Goal: Navigation & Orientation: Find specific page/section

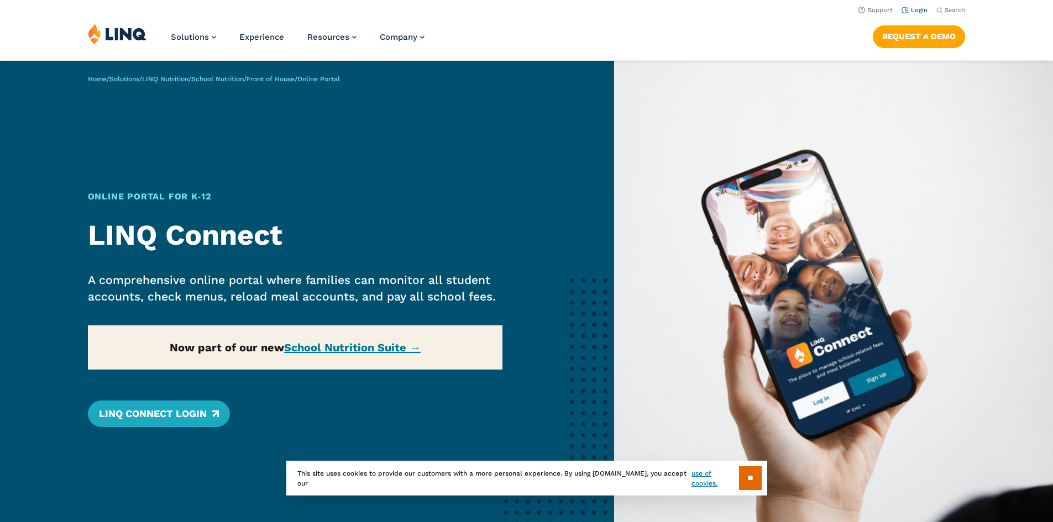
click at [914, 8] on link "Login" at bounding box center [915, 10] width 26 height 7
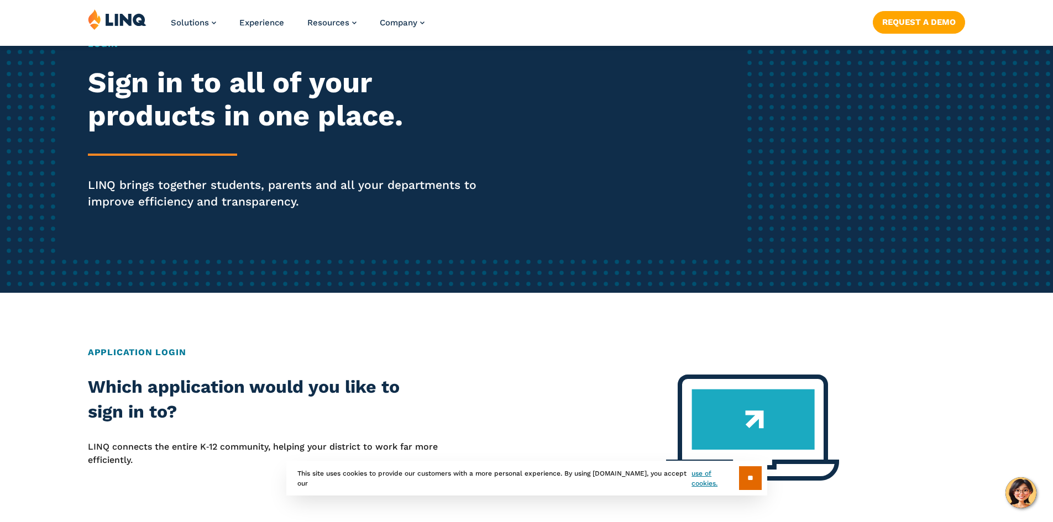
scroll to position [221, 0]
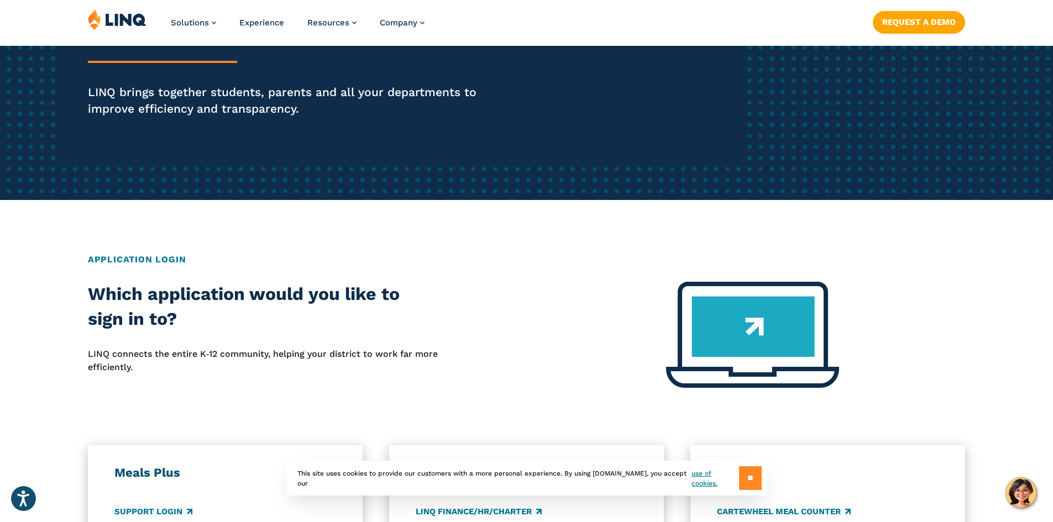
click at [754, 482] on input "**" at bounding box center [750, 479] width 23 height 24
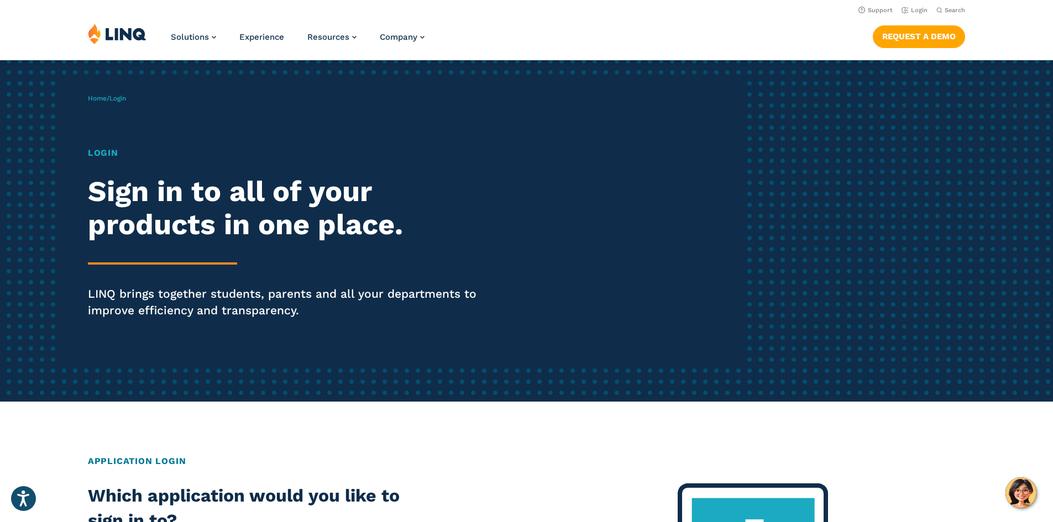
scroll to position [0, 0]
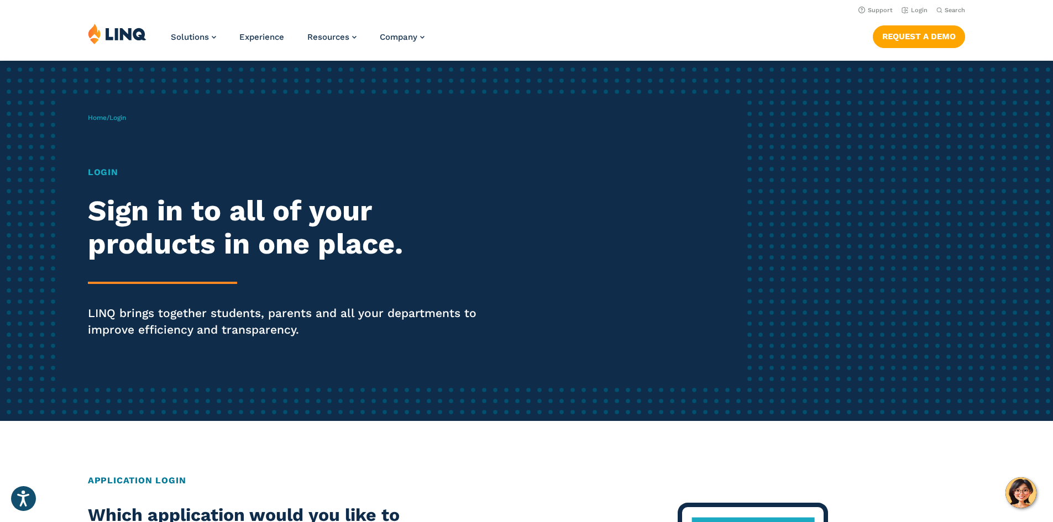
click at [135, 256] on h2 "Sign in to all of your products in one place." at bounding box center [291, 228] width 406 height 66
click at [169, 311] on p "LINQ brings together students, parents and all your departments to improve effi…" at bounding box center [291, 321] width 406 height 33
click at [139, 239] on h2 "Sign in to all of your products in one place." at bounding box center [291, 228] width 406 height 66
click at [915, 13] on link "Login" at bounding box center [915, 10] width 26 height 7
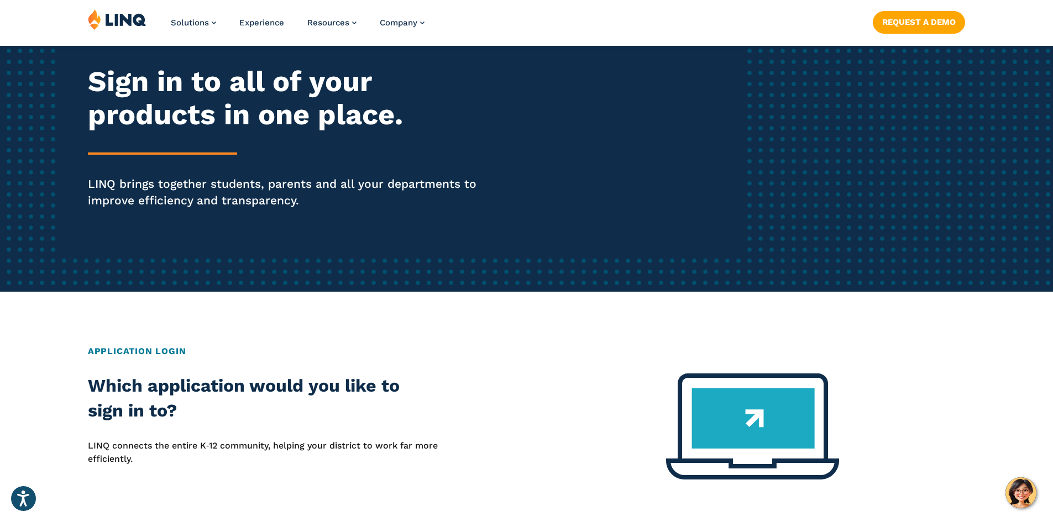
scroll to position [276, 0]
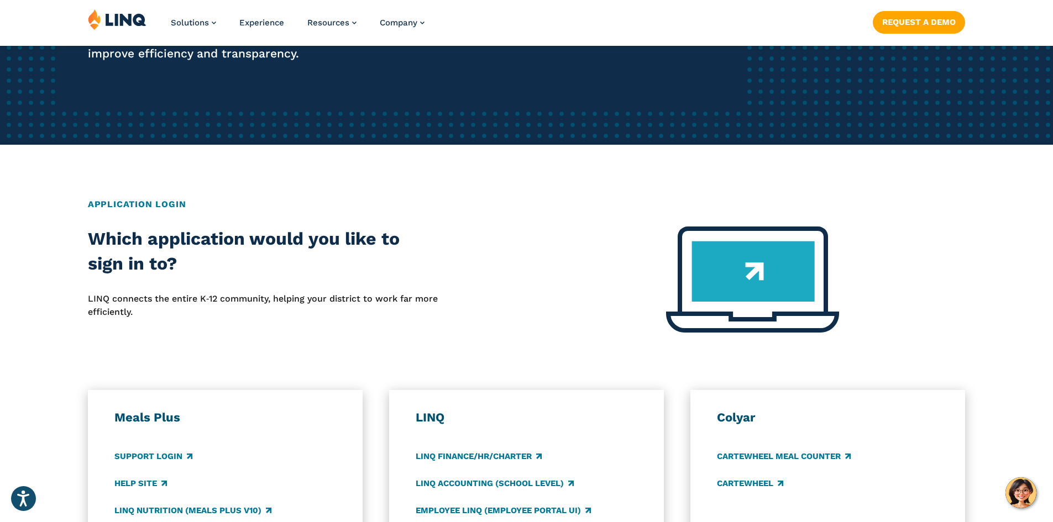
click at [145, 203] on h2 "Application Login" at bounding box center [526, 204] width 877 height 13
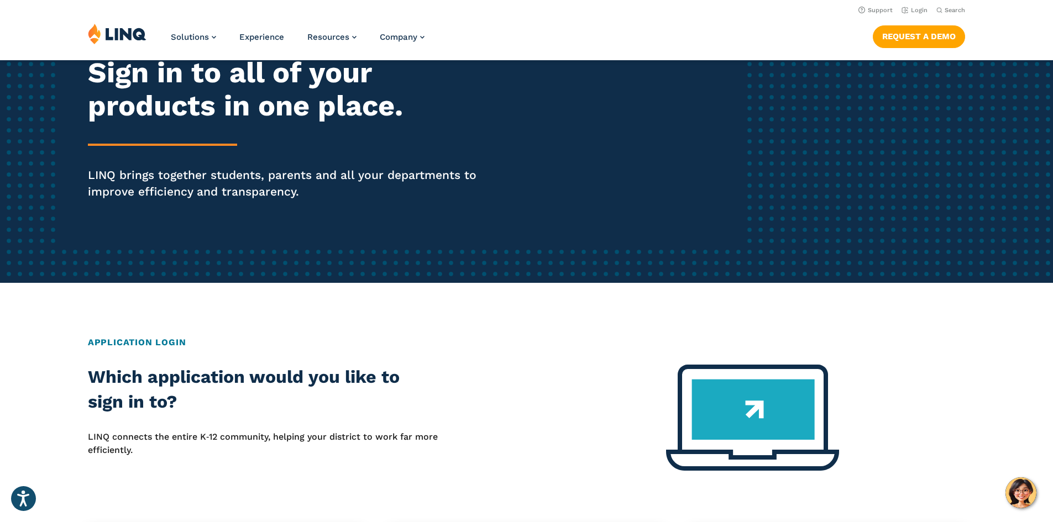
scroll to position [0, 0]
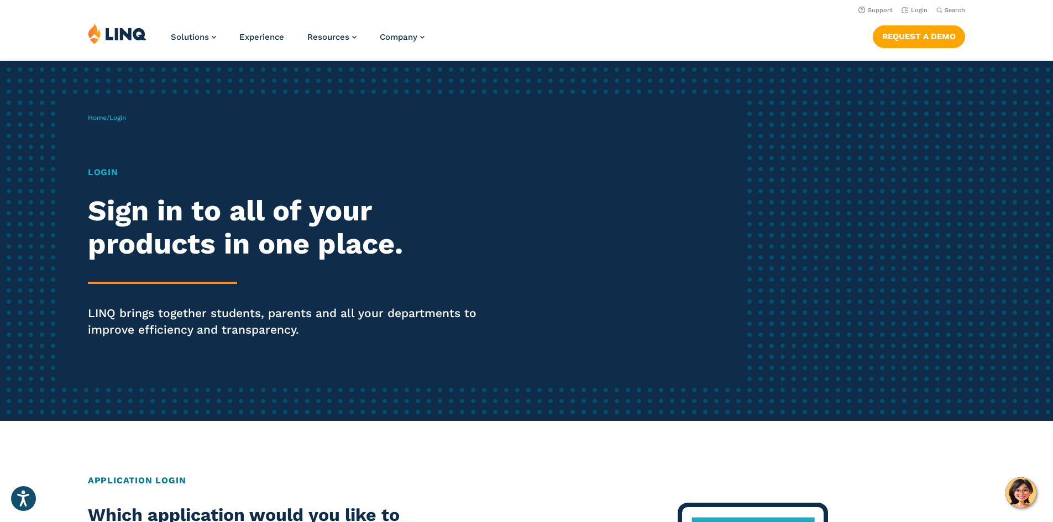
click at [113, 174] on h1 "Login" at bounding box center [291, 172] width 406 height 13
click at [917, 8] on link "Login" at bounding box center [915, 10] width 26 height 7
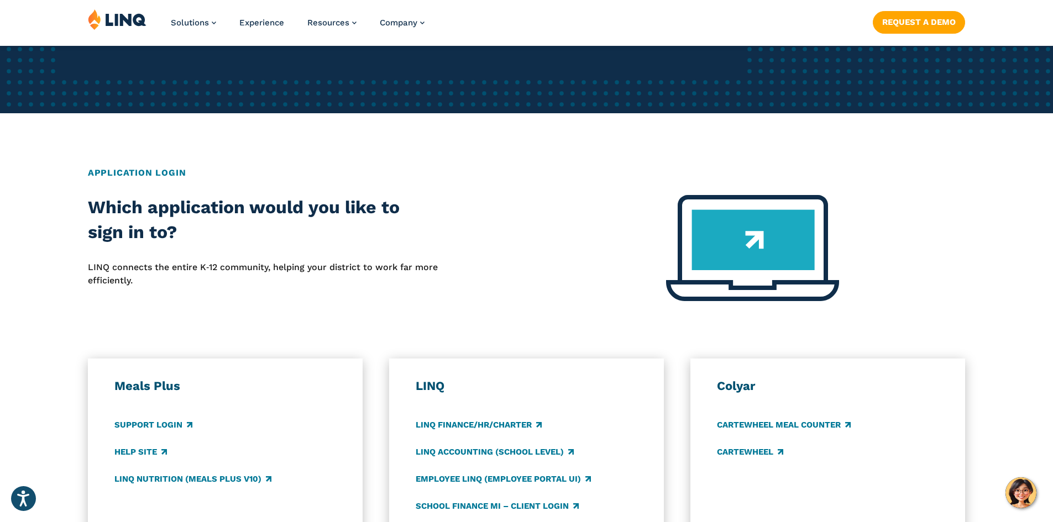
scroll to position [442, 0]
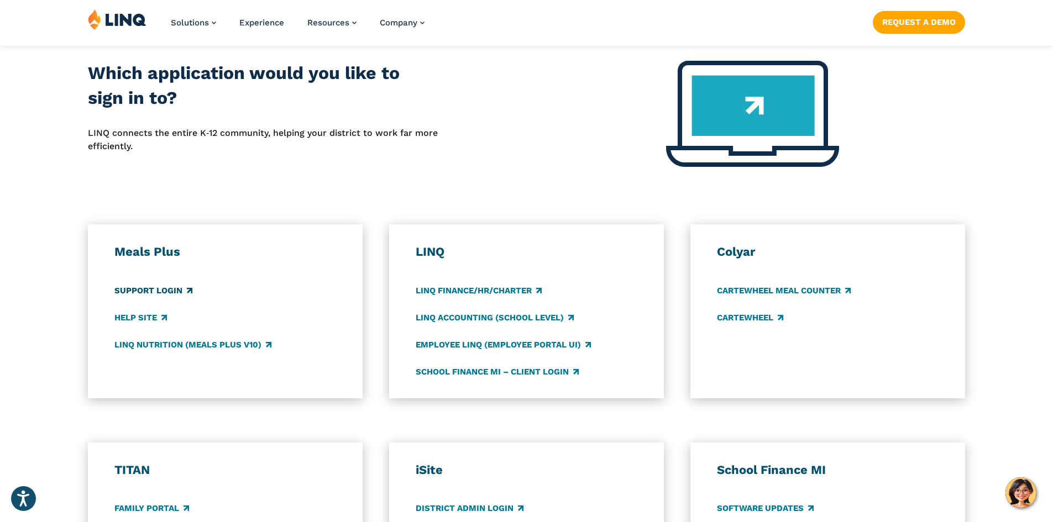
click at [145, 291] on link "Support Login" at bounding box center [153, 291] width 78 height 12
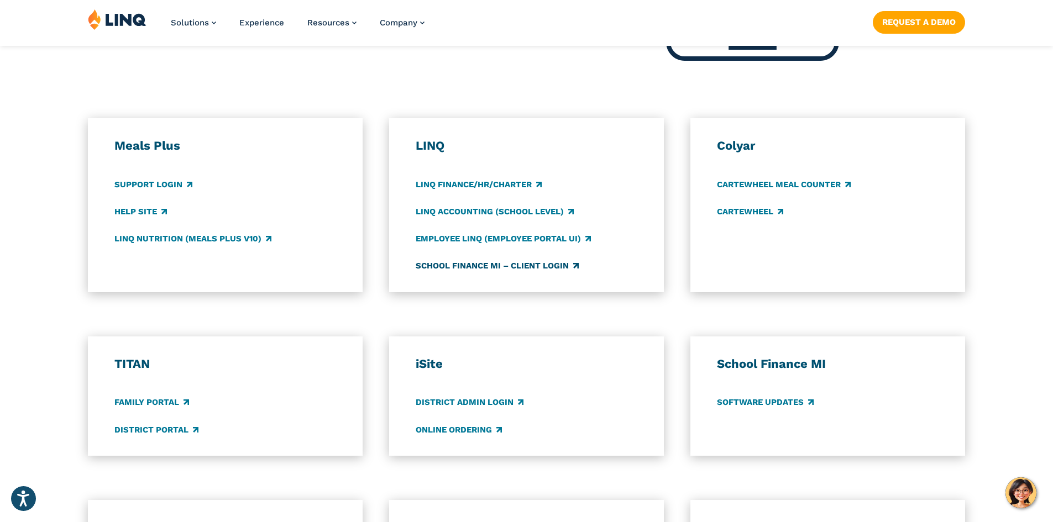
scroll to position [663, 0]
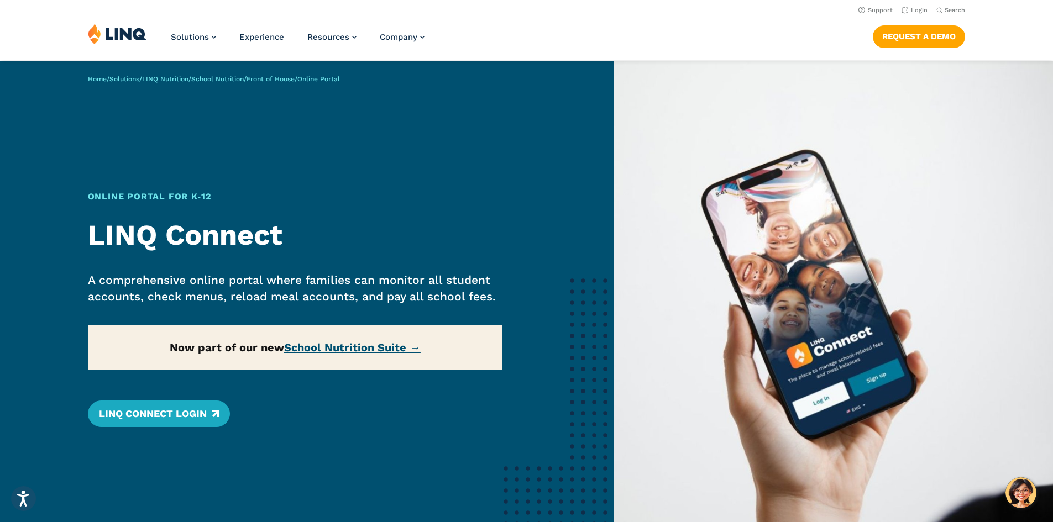
click at [321, 347] on link "School Nutrition Suite →" at bounding box center [352, 347] width 137 height 13
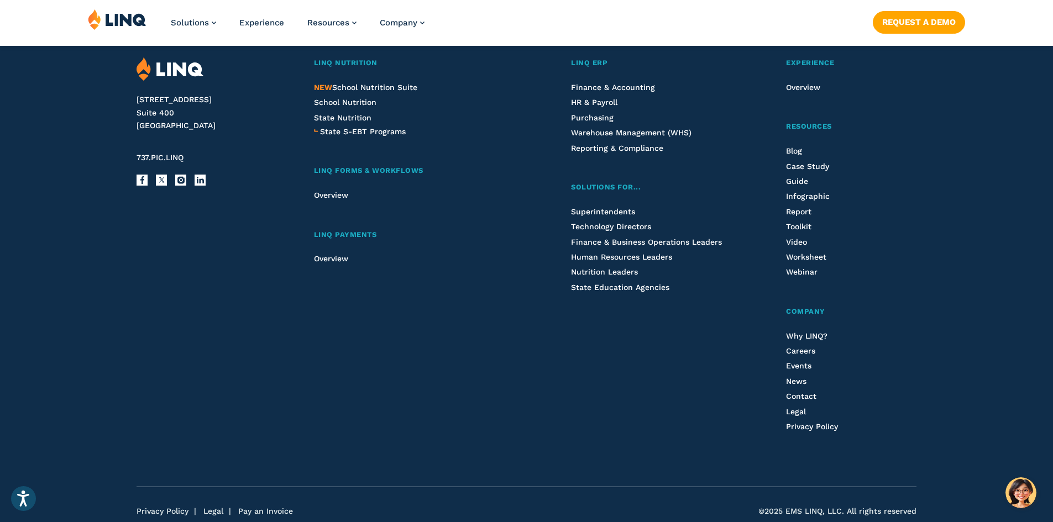
scroll to position [1309, 0]
